Goal: Transaction & Acquisition: Purchase product/service

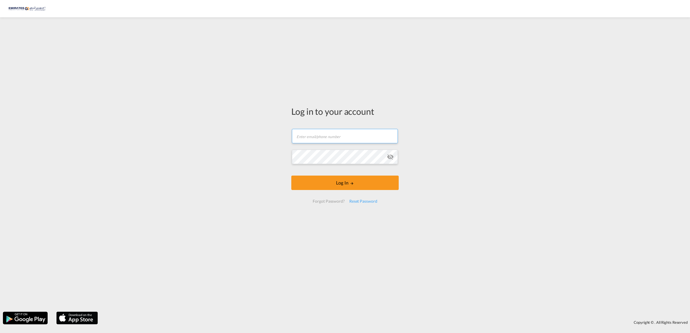
type input "[EMAIL_ADDRESS][DOMAIN_NAME]"
click at [392, 158] on md-icon "icon-eye-off" at bounding box center [390, 157] width 7 height 7
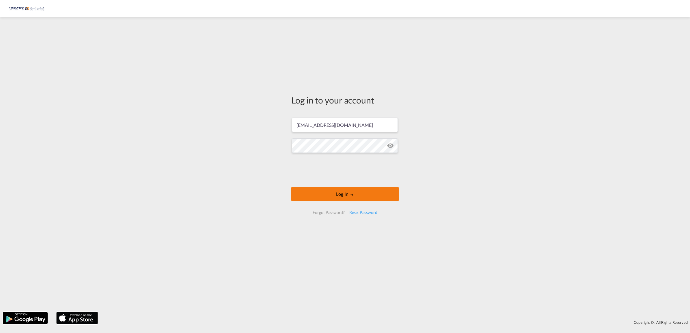
click at [344, 196] on button "Log In" at bounding box center [344, 194] width 107 height 14
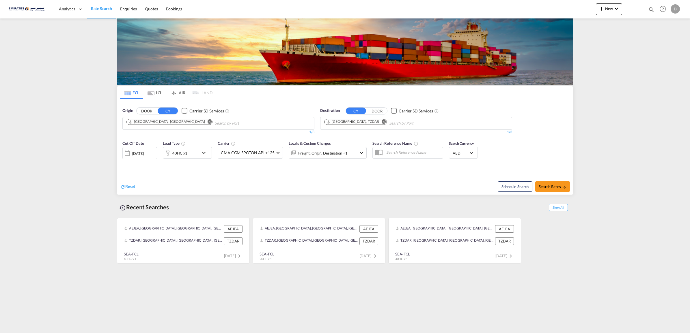
click at [382, 122] on md-icon "Remove" at bounding box center [384, 121] width 4 height 4
type input "[GEOGRAPHIC_DATA]"
click at [368, 141] on div "[GEOGRAPHIC_DATA] [GEOGRAPHIC_DATA] NZAKL" at bounding box center [369, 136] width 110 height 17
click at [204, 152] on md-icon "icon-chevron-down" at bounding box center [205, 153] width 10 height 7
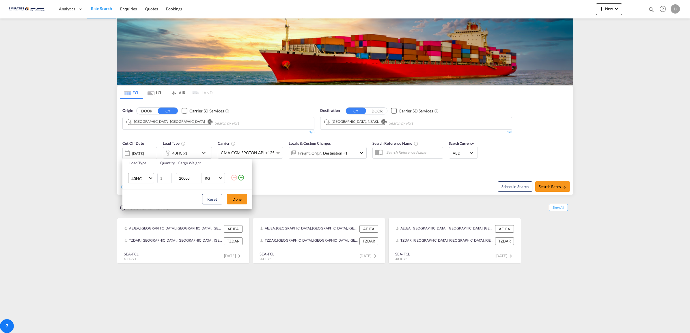
click at [148, 180] on md-select-value "40HC" at bounding box center [142, 178] width 23 height 10
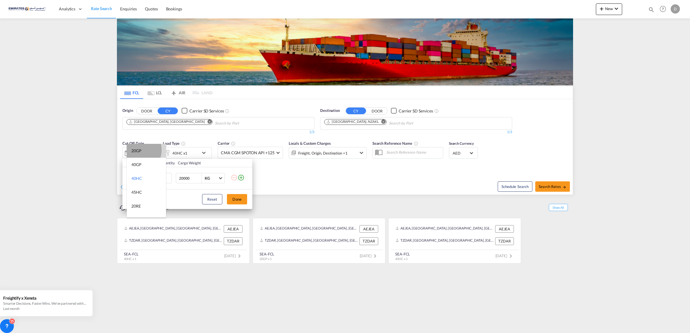
click at [136, 150] on div "20GP" at bounding box center [136, 151] width 10 height 6
click at [240, 202] on button "Done" at bounding box center [237, 199] width 20 height 10
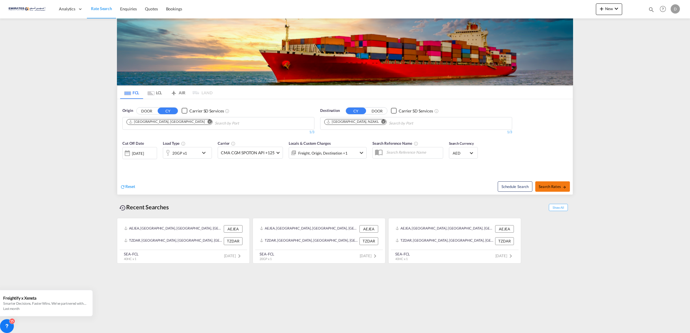
click at [549, 189] on span "Search Rates" at bounding box center [553, 186] width 28 height 5
type input "AEJEA to NZAKL / [DATE]"
